Goal: Information Seeking & Learning: Learn about a topic

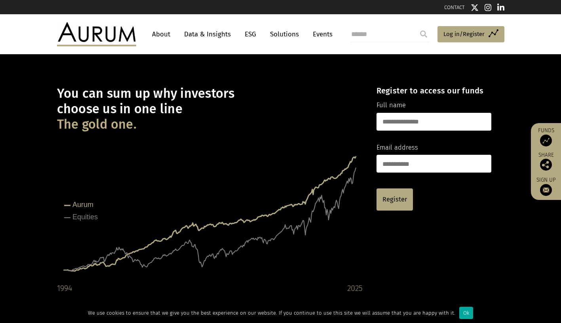
scroll to position [-2, 0]
click at [206, 38] on link "Data & Insights" at bounding box center [207, 34] width 55 height 15
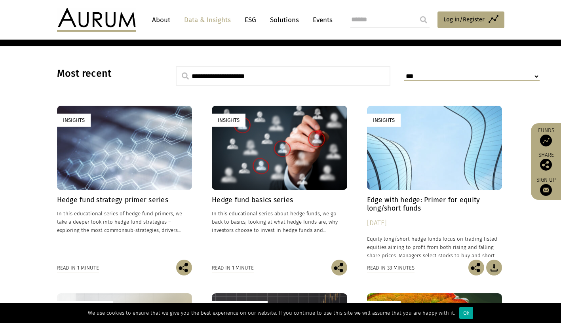
scroll to position [195, 0]
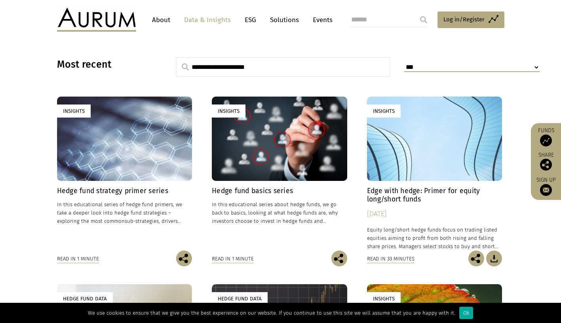
click at [139, 164] on div "Insights" at bounding box center [124, 139] width 135 height 84
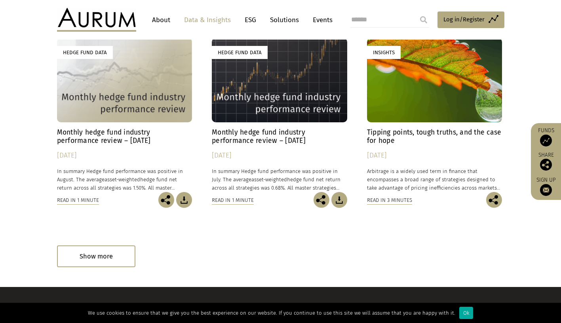
scroll to position [437, 0]
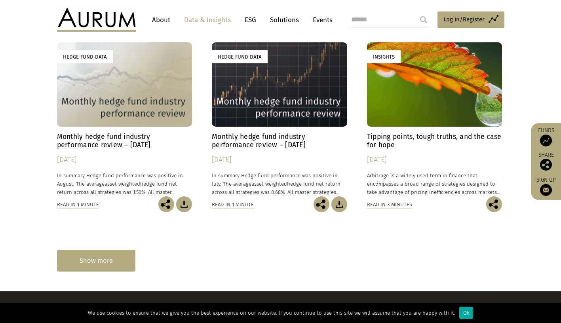
click at [102, 260] on div "Show more" at bounding box center [96, 261] width 78 height 22
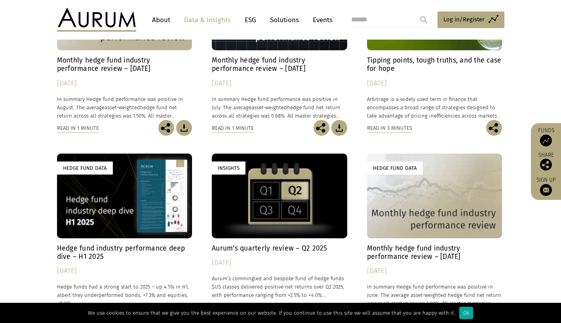
scroll to position [551, 0]
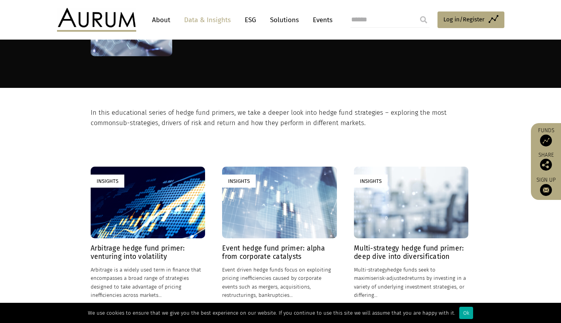
scroll to position [32, 0]
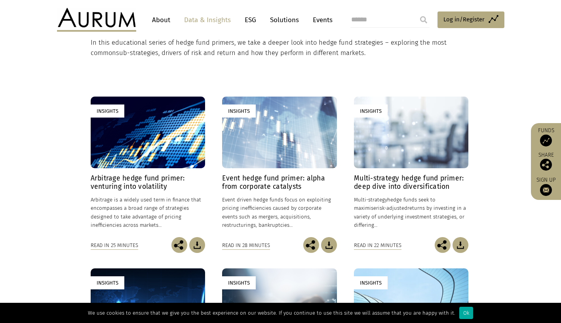
scroll to position [163, 0]
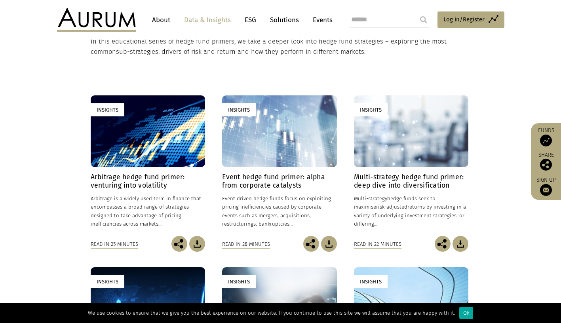
click at [156, 170] on link "Insights Arbitrage hedge fund primer: venturing into volatility 24/01/2025 Arbi…" at bounding box center [148, 165] width 114 height 141
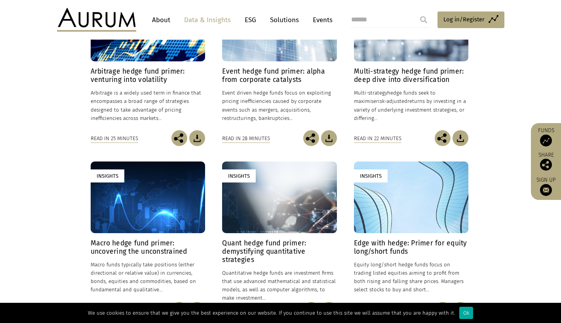
scroll to position [271, 0]
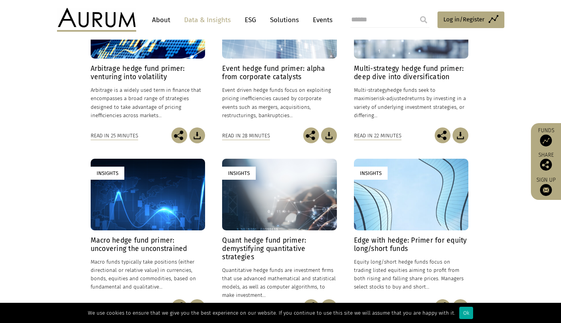
click at [151, 223] on div "Insights" at bounding box center [148, 195] width 114 height 72
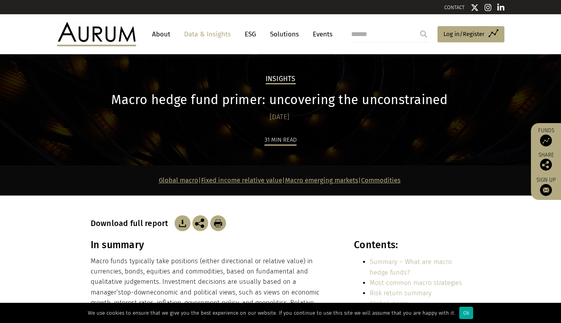
scroll to position [16, 0]
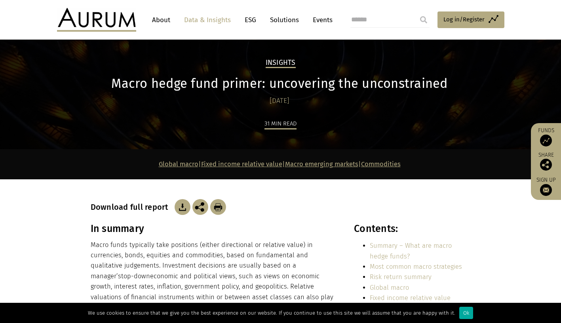
click at [183, 206] on img at bounding box center [183, 207] width 16 height 16
